Goal: Find specific page/section: Find specific page/section

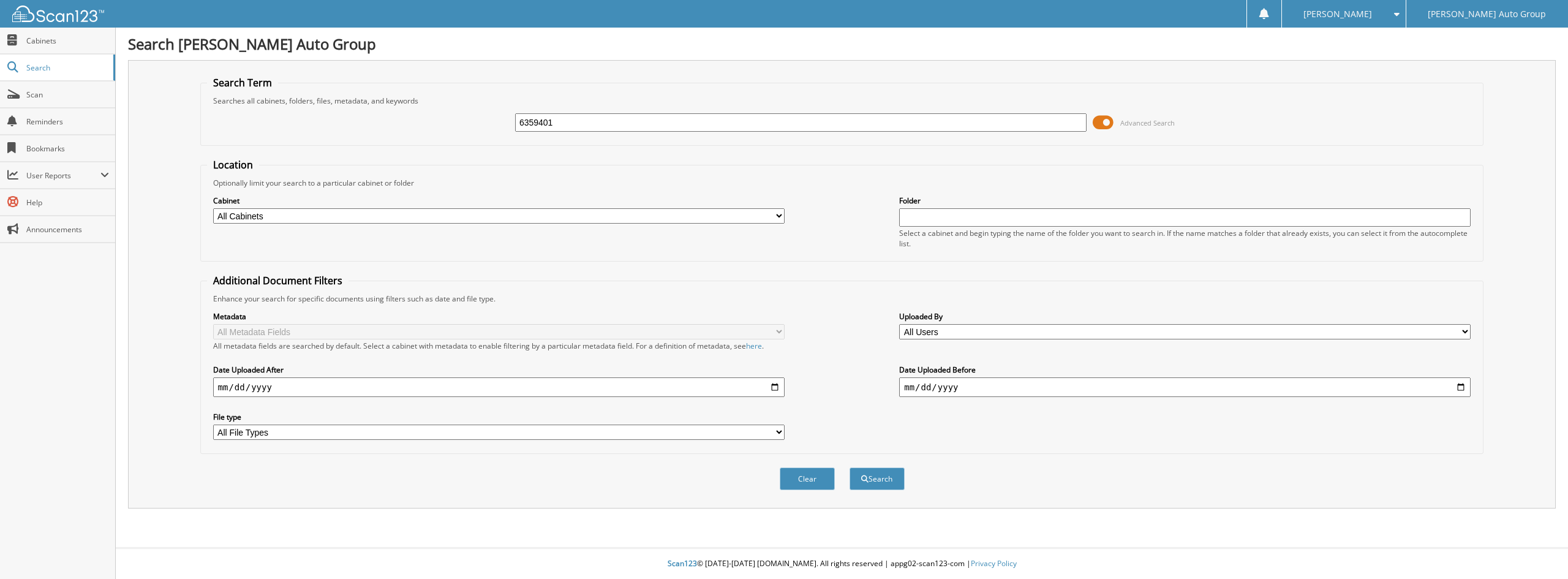
type input "6359401"
click at [850, 467] on button "Search" at bounding box center [877, 479] width 55 height 22
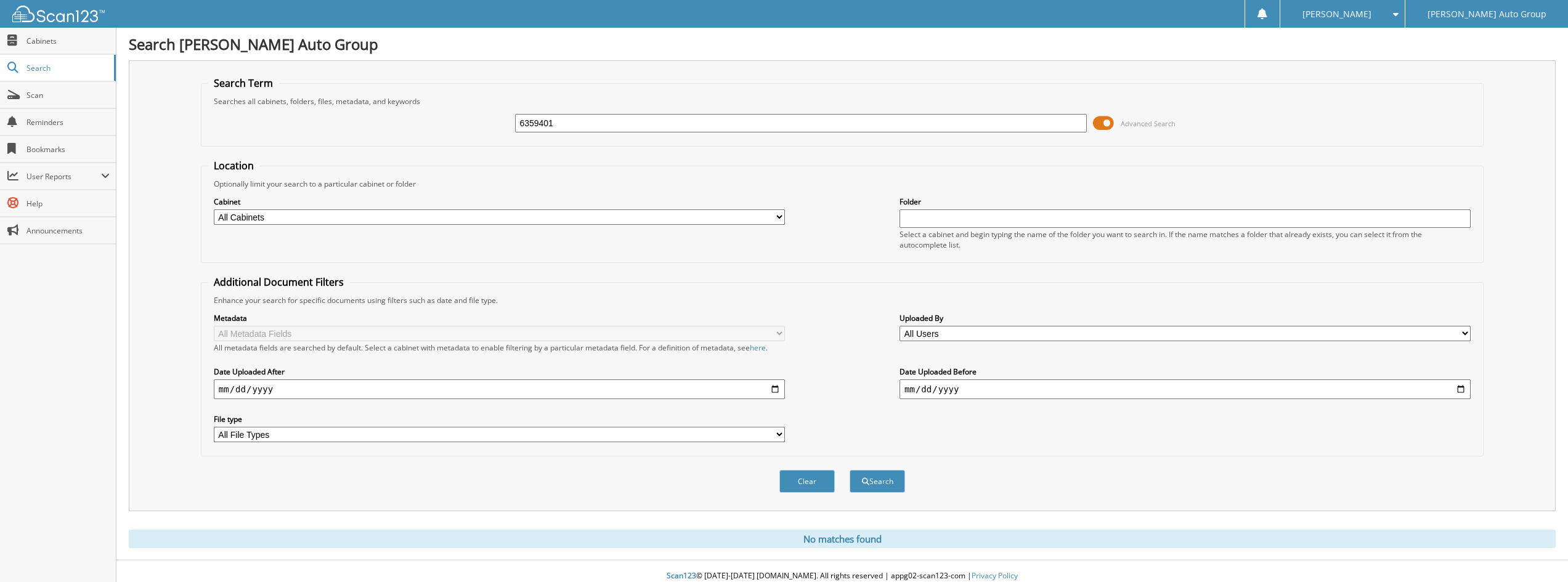
drag, startPoint x: 473, startPoint y: 6, endPoint x: 507, endPoint y: 27, distance: 40.0
click at [490, 19] on div "[PERSON_NAME] Settings Logout [PERSON_NAME] Auto Group" at bounding box center [784, 13] width 1568 height 28
drag, startPoint x: 590, startPoint y: 126, endPoint x: 214, endPoint y: 99, distance: 377.0
click at [214, 99] on fieldset "Search Term Searches all cabinets, folders, files, metadata, and keywords 63594…" at bounding box center [843, 111] width 1283 height 71
type input "RR171696"
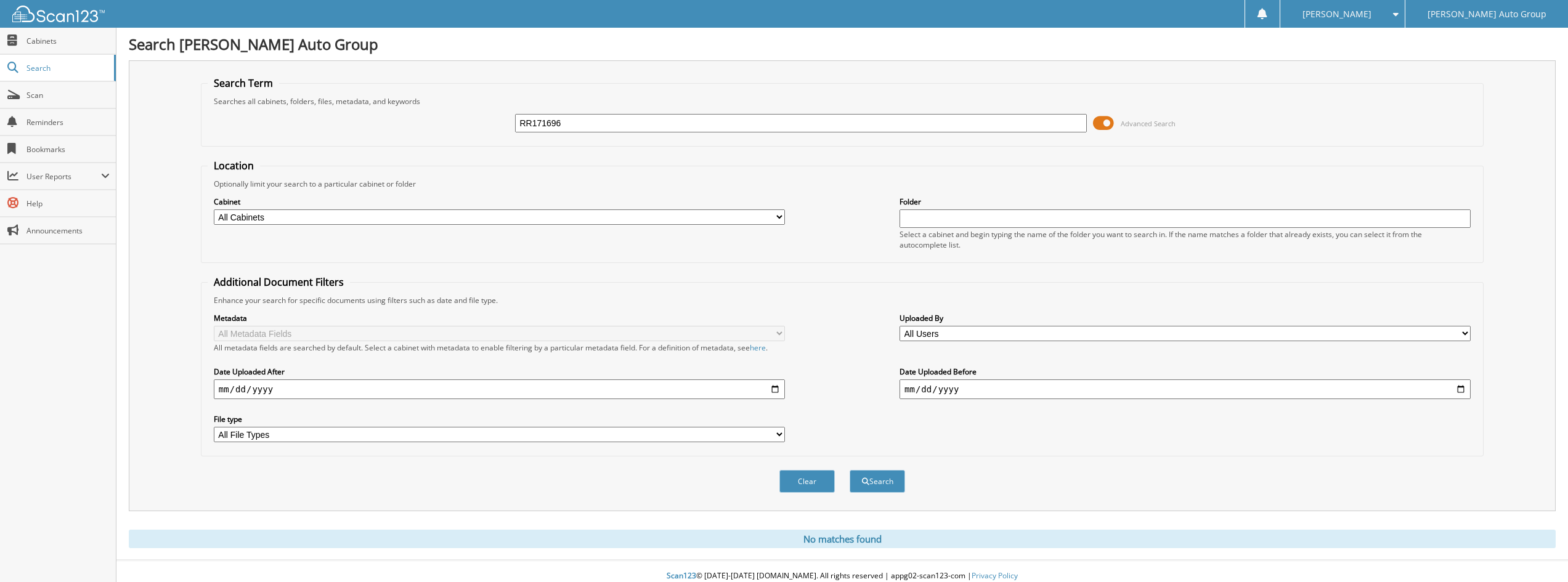
click at [850, 470] on button "Search" at bounding box center [877, 481] width 56 height 23
click at [28, 96] on span "Scan" at bounding box center [68, 95] width 83 height 11
